Goal: Find specific page/section: Find specific page/section

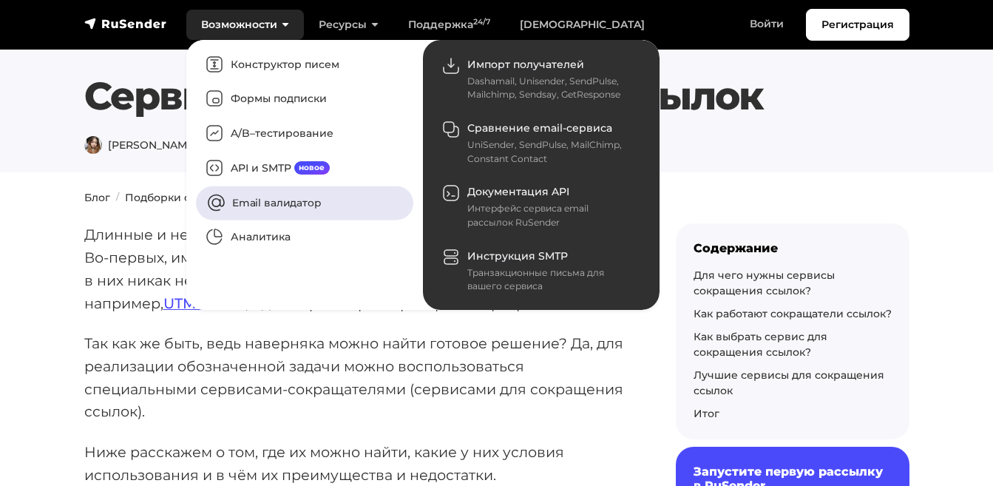
click at [239, 188] on link "Email валидатор" at bounding box center [304, 203] width 217 height 34
